Goal: Check status: Check status

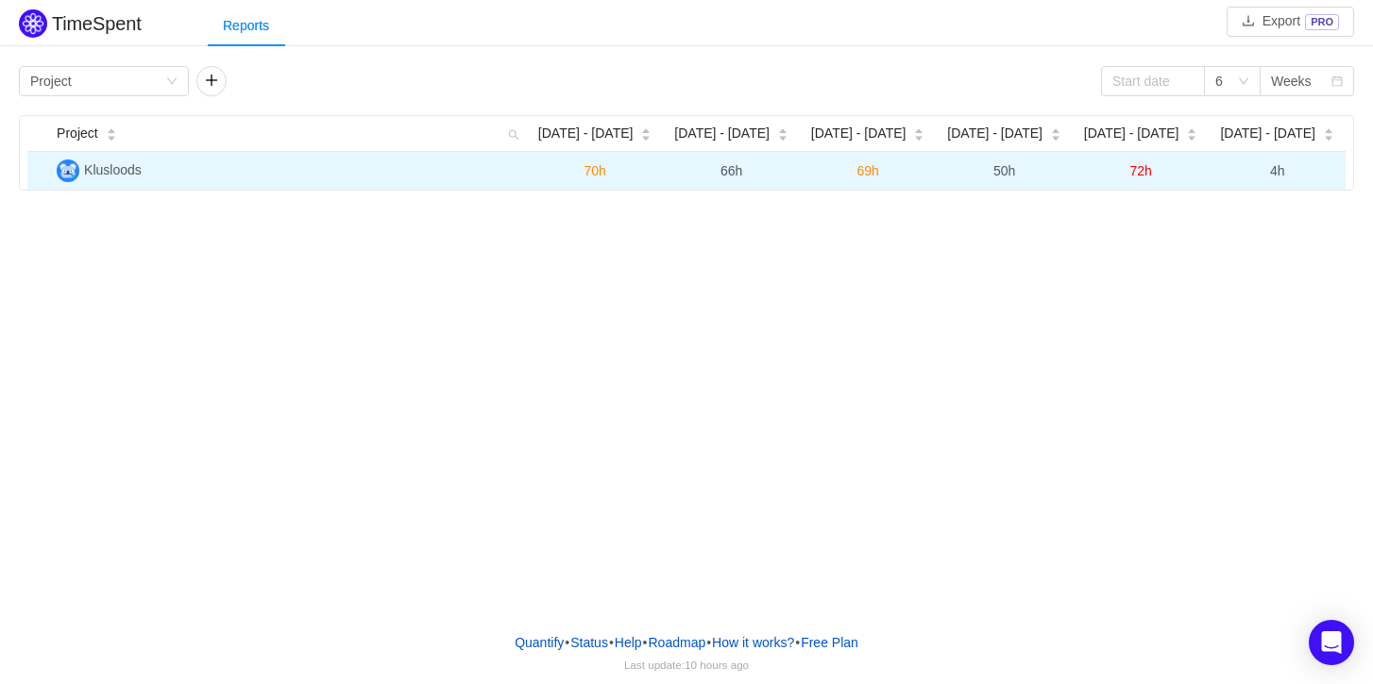
click at [103, 172] on span "Klusloods" at bounding box center [113, 169] width 58 height 15
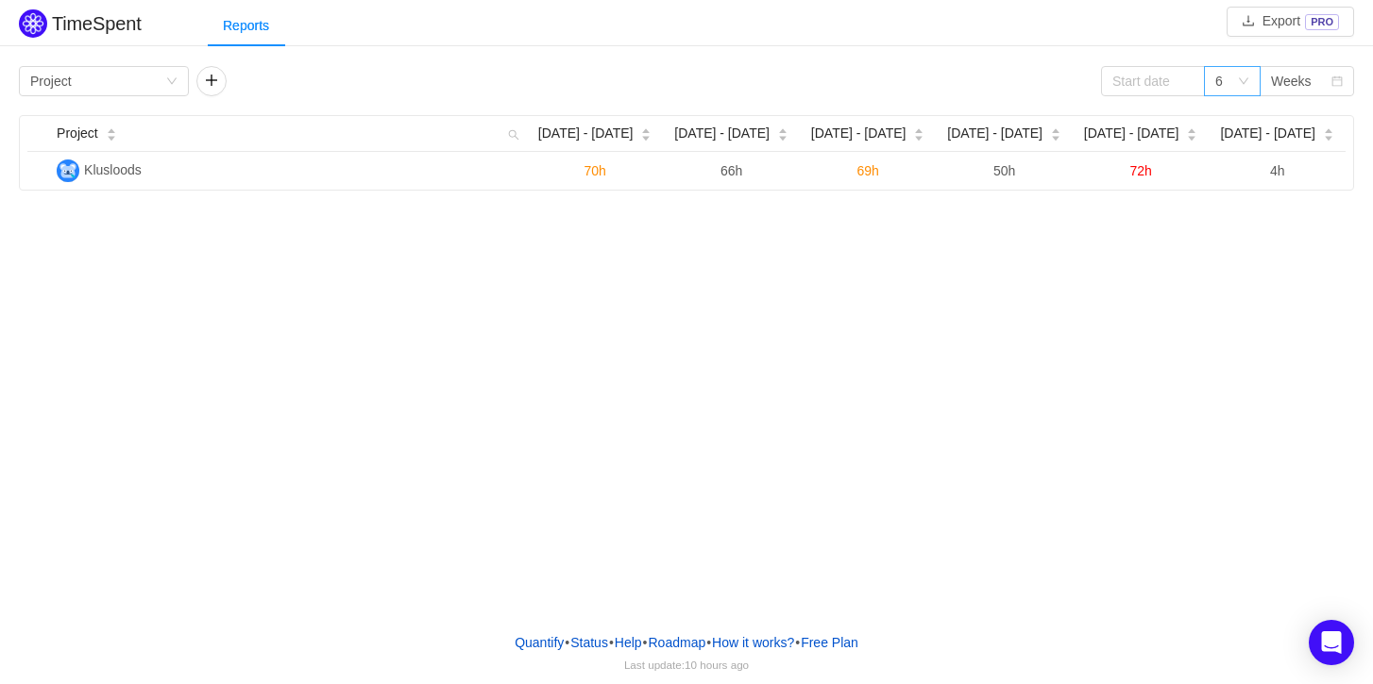
click at [1229, 84] on div "6" at bounding box center [1226, 81] width 22 height 28
click at [1165, 82] on input at bounding box center [1153, 81] width 104 height 30
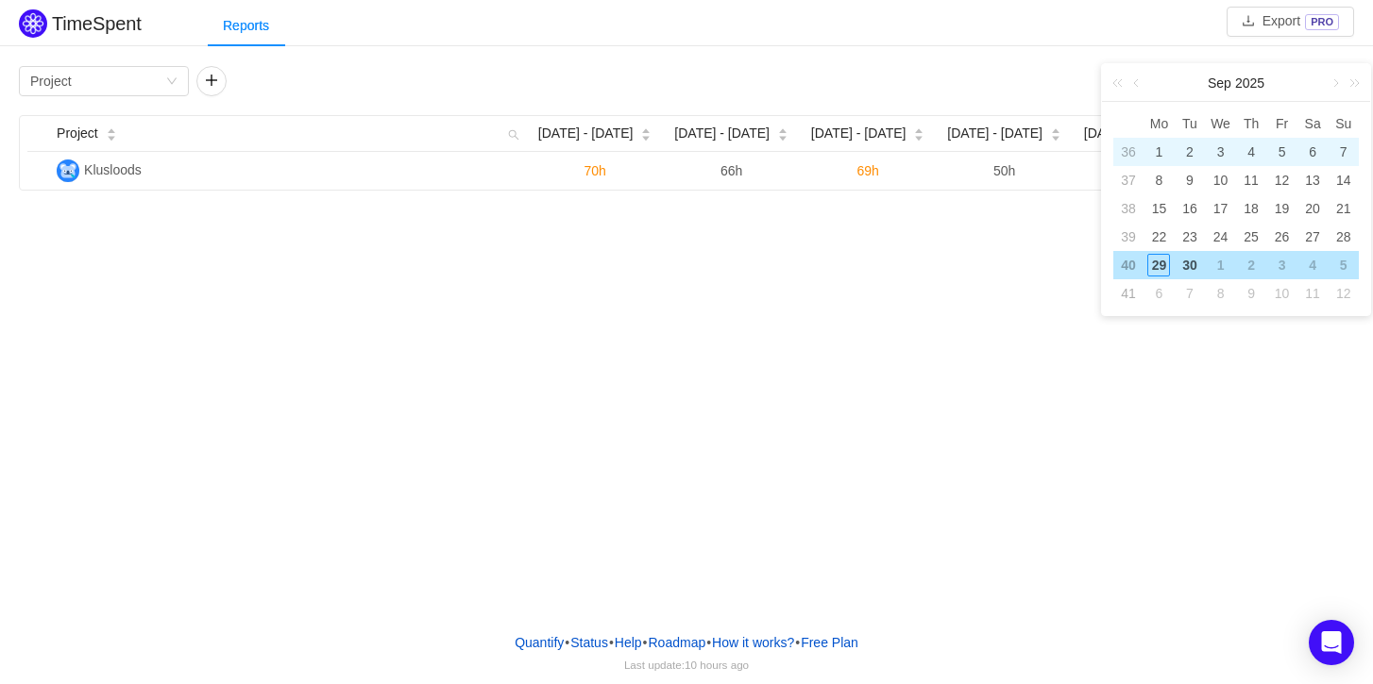
click at [1164, 142] on div "1" at bounding box center [1158, 152] width 23 height 23
type input "[DATE]"
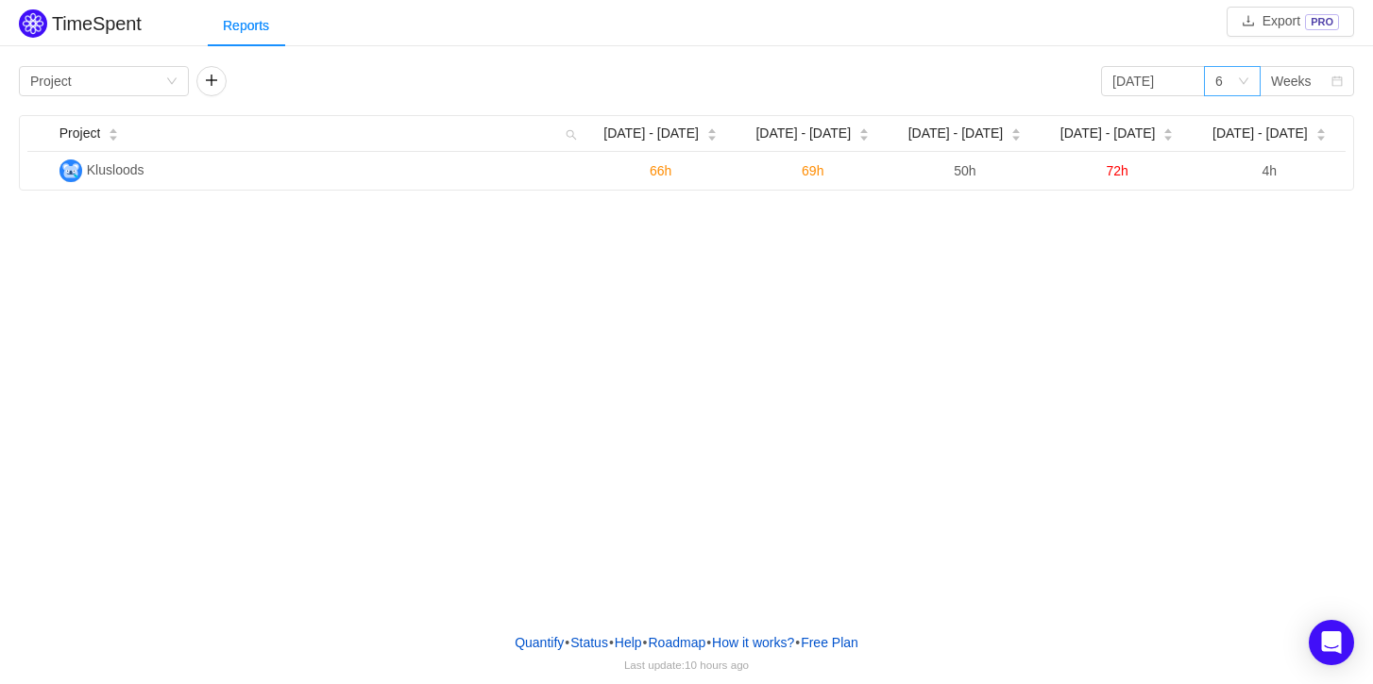
click at [1239, 81] on icon "icon: down" at bounding box center [1243, 81] width 11 height 11
click at [1311, 89] on div "Weeks" at bounding box center [1300, 81] width 59 height 28
click at [1299, 124] on li "Weeks" at bounding box center [1306, 119] width 94 height 30
click at [1152, 90] on input "[DATE]" at bounding box center [1153, 81] width 104 height 30
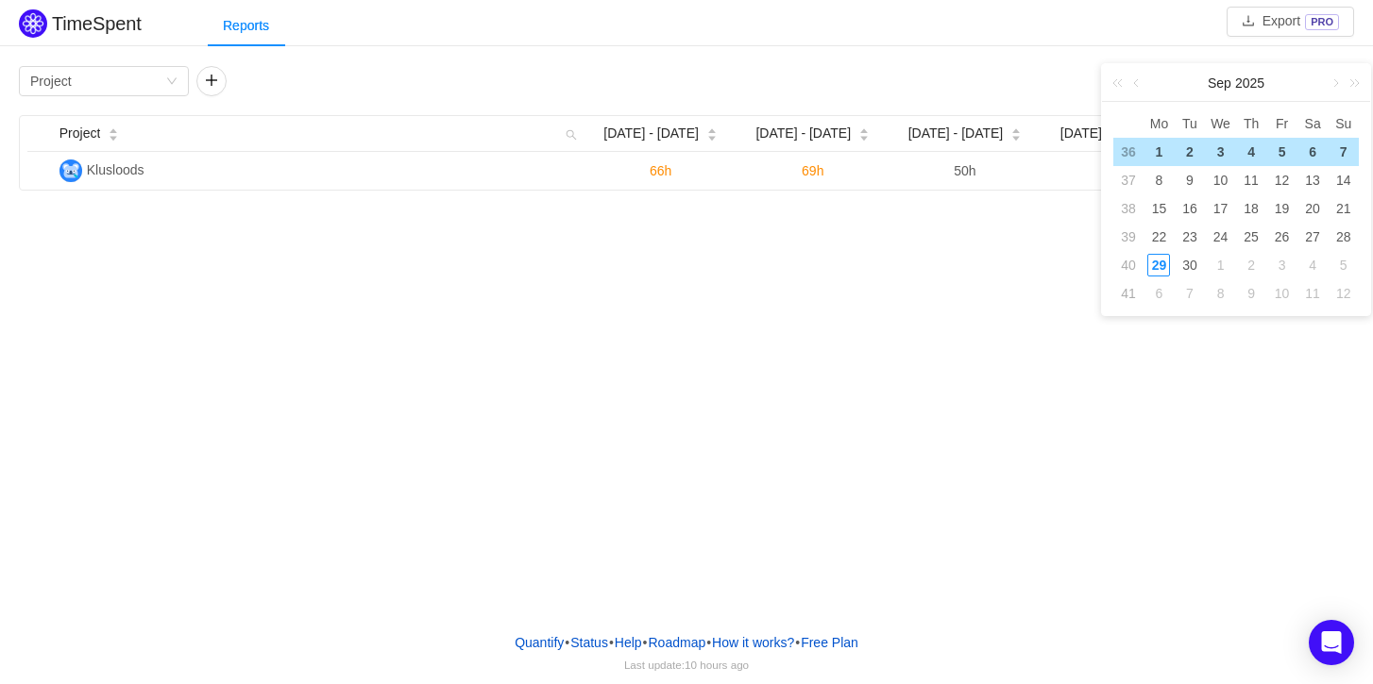
click at [1159, 155] on div "1" at bounding box center [1158, 152] width 23 height 23
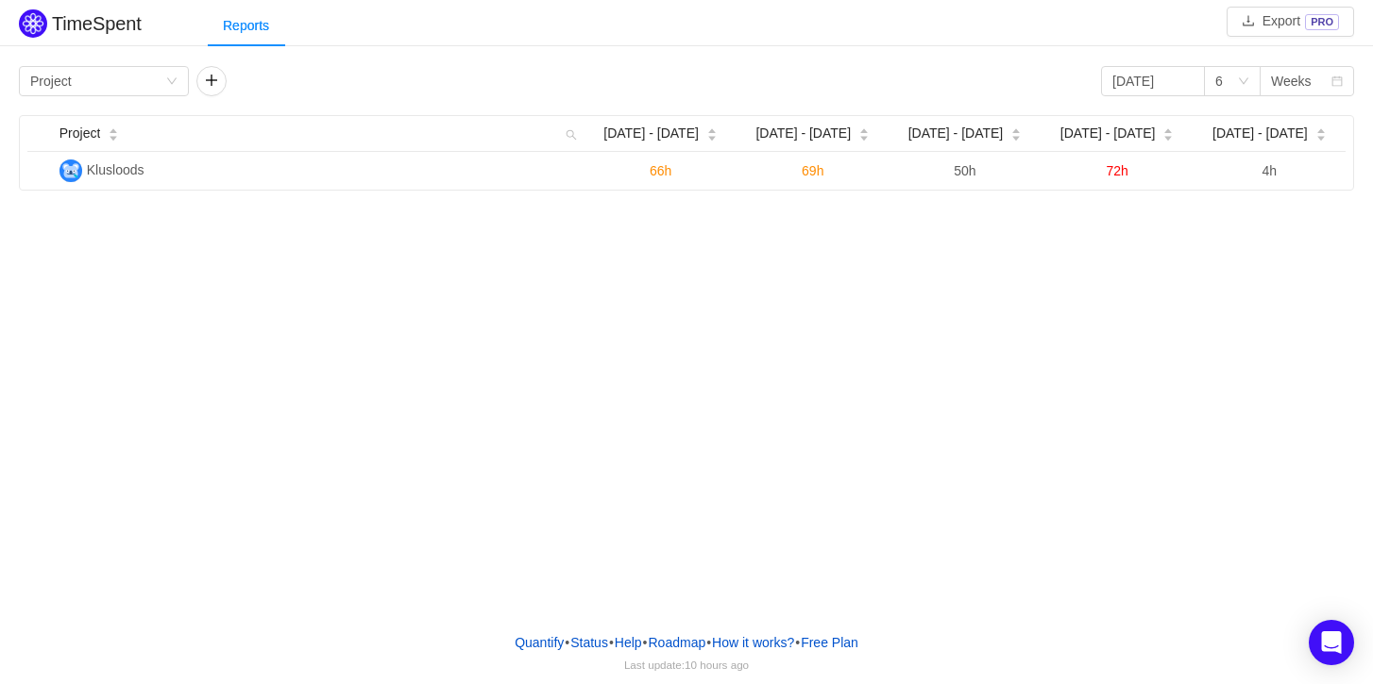
click at [890, 354] on div "TimeSpent Export PRO Reports Group by Project [DATE] 6 Weeks Project [DATE] - […" at bounding box center [686, 308] width 1373 height 617
